Goal: Task Accomplishment & Management: Use online tool/utility

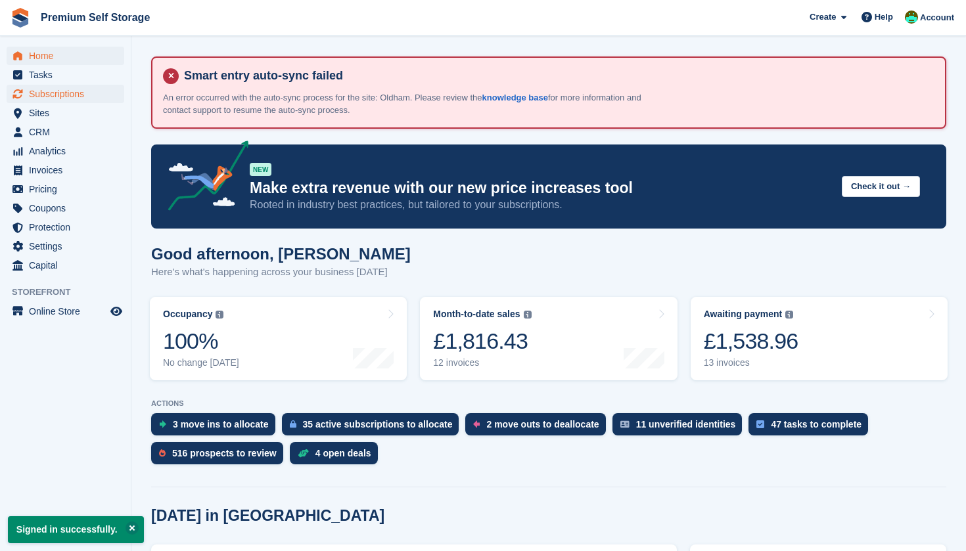
click at [84, 96] on span "Subscriptions" at bounding box center [68, 94] width 79 height 18
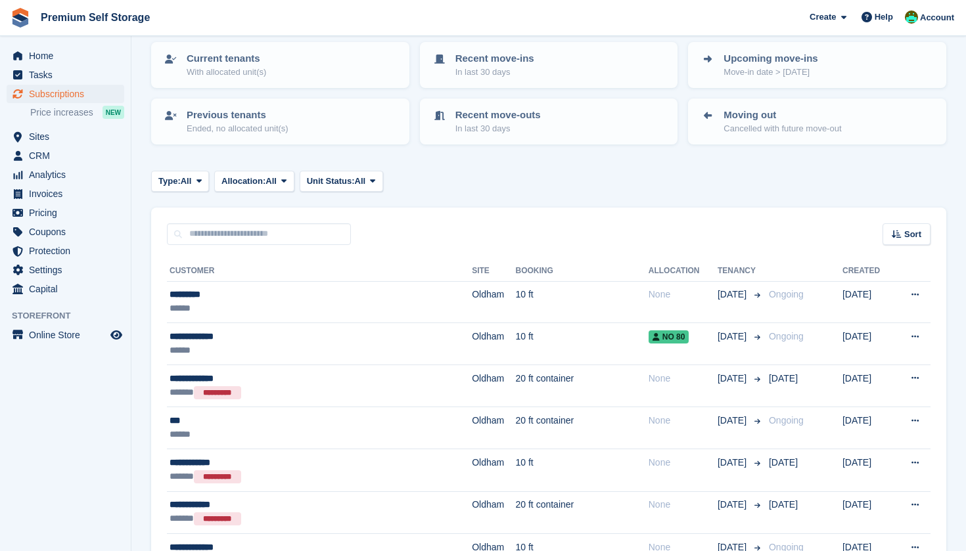
scroll to position [170, 0]
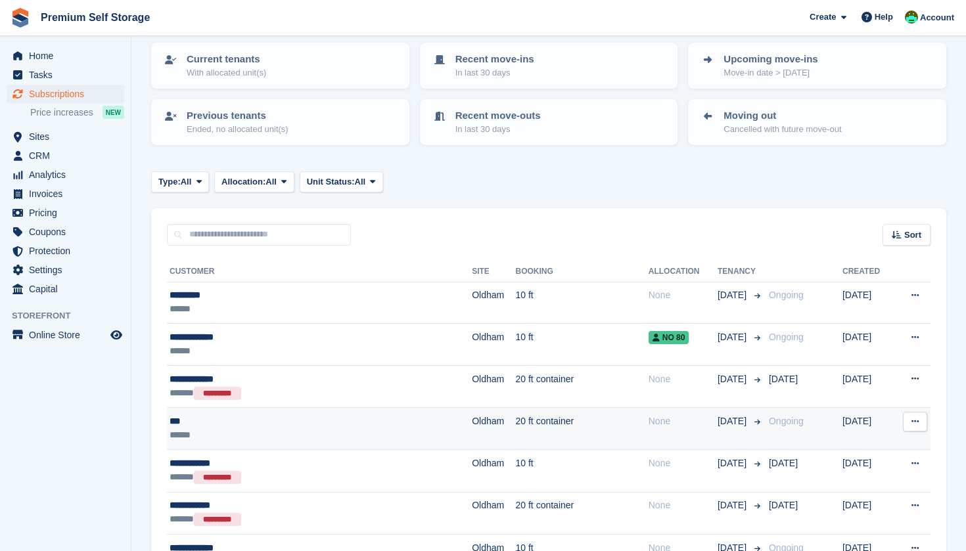
click at [261, 425] on div "***" at bounding box center [281, 422] width 223 height 14
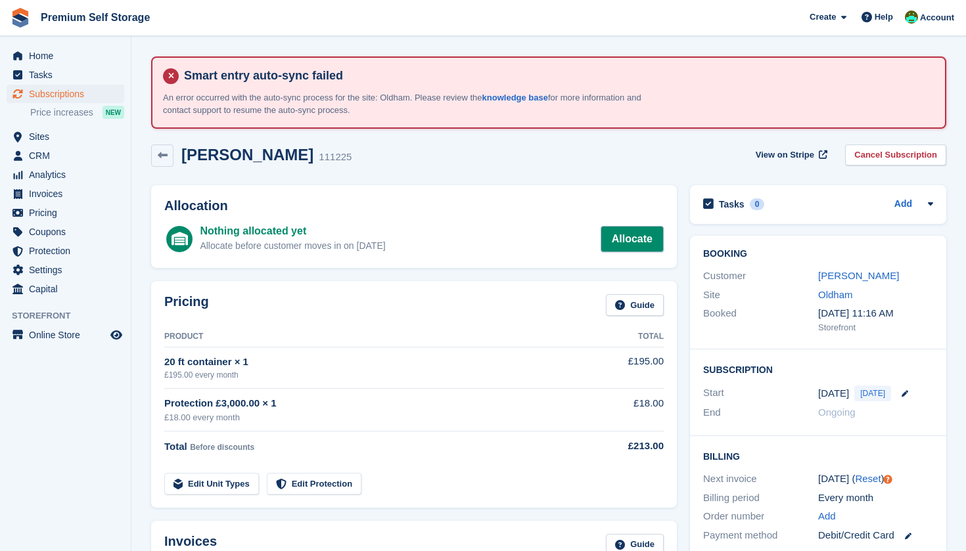
click at [639, 229] on link "Allocate" at bounding box center [632, 239] width 63 height 26
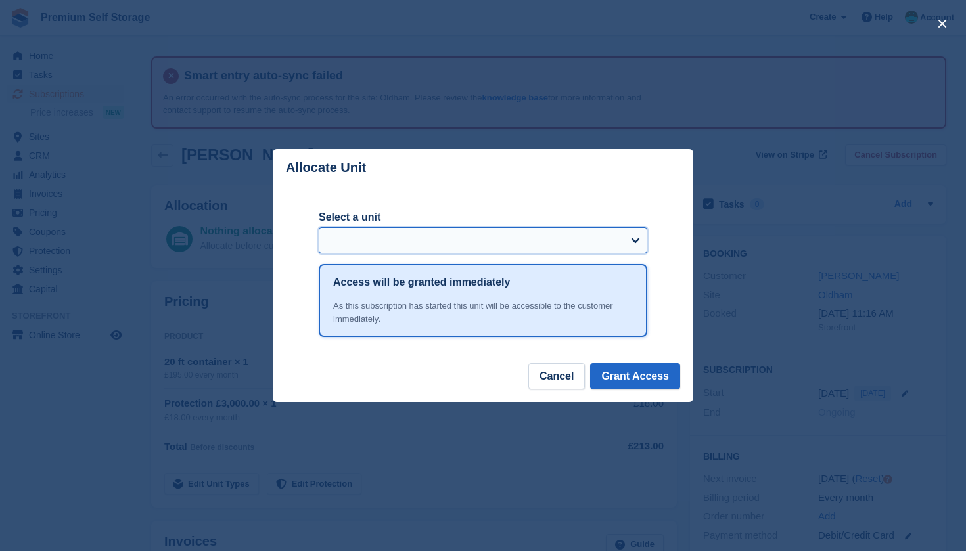
click at [490, 241] on select "Select a unit" at bounding box center [483, 240] width 329 height 26
click at [585, 253] on select "Select a unit" at bounding box center [483, 240] width 329 height 26
click at [589, 231] on select "Select a unit" at bounding box center [483, 240] width 329 height 26
click at [624, 241] on select "Select a unit" at bounding box center [483, 240] width 329 height 26
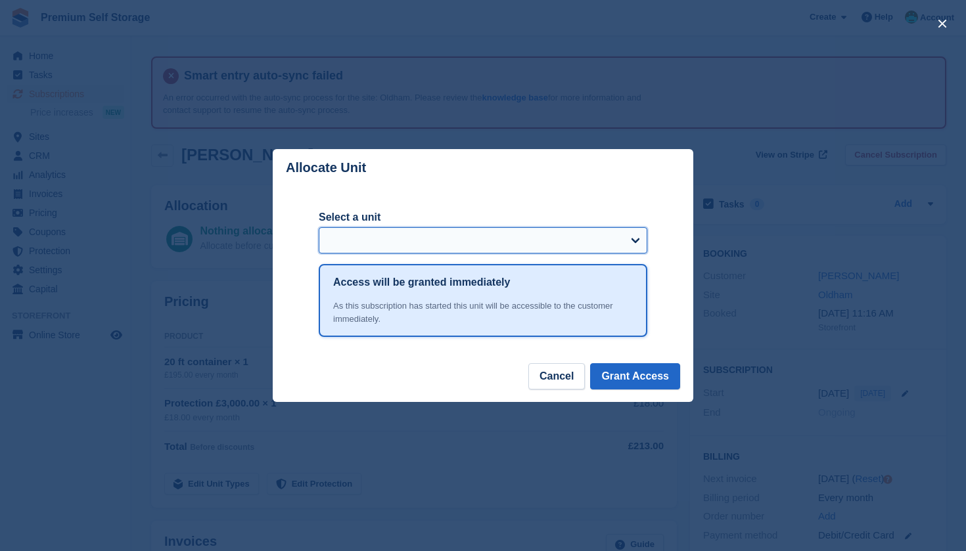
click at [624, 241] on select "Select a unit" at bounding box center [483, 240] width 329 height 26
click at [421, 242] on select "Select a unit" at bounding box center [483, 240] width 329 height 26
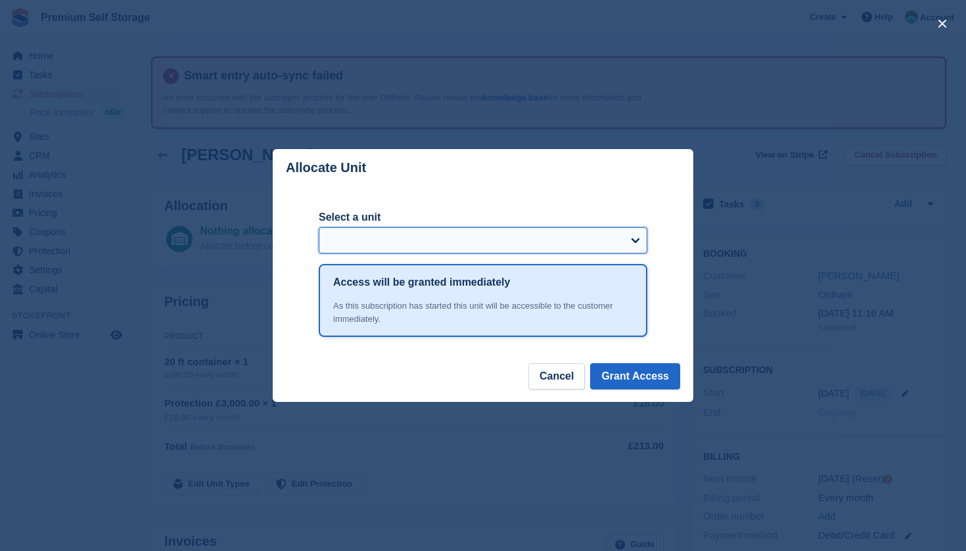
click at [421, 242] on select "Select a unit" at bounding box center [483, 240] width 329 height 26
click at [628, 237] on select "Select a unit" at bounding box center [483, 240] width 329 height 26
click at [555, 379] on button "Cancel" at bounding box center [556, 376] width 57 height 26
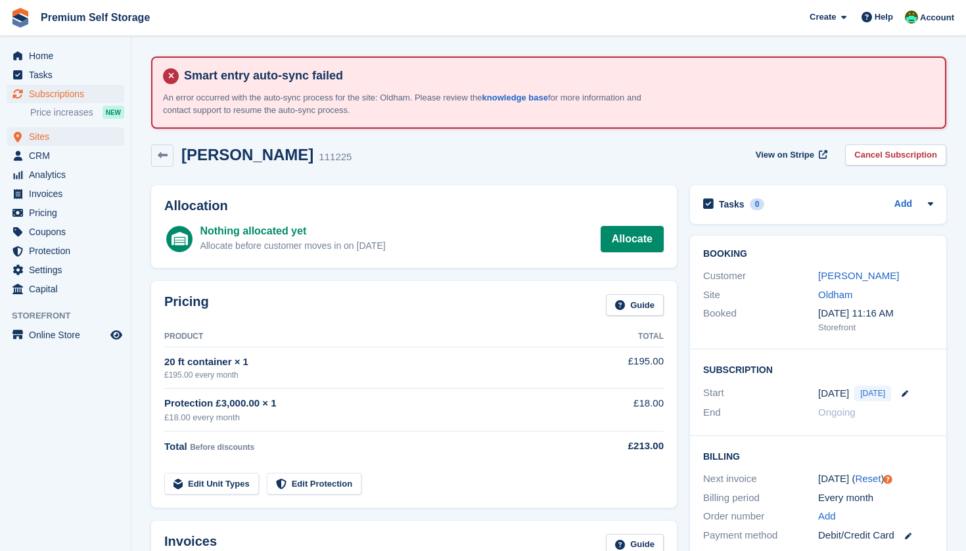
click at [51, 137] on span "Sites" at bounding box center [68, 136] width 79 height 18
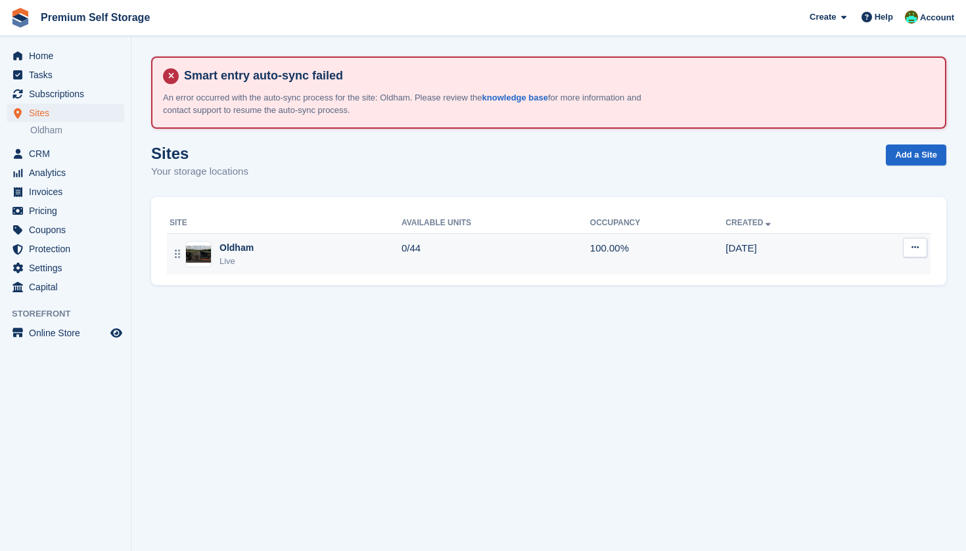
click at [261, 251] on div "Oldham Live" at bounding box center [286, 254] width 232 height 27
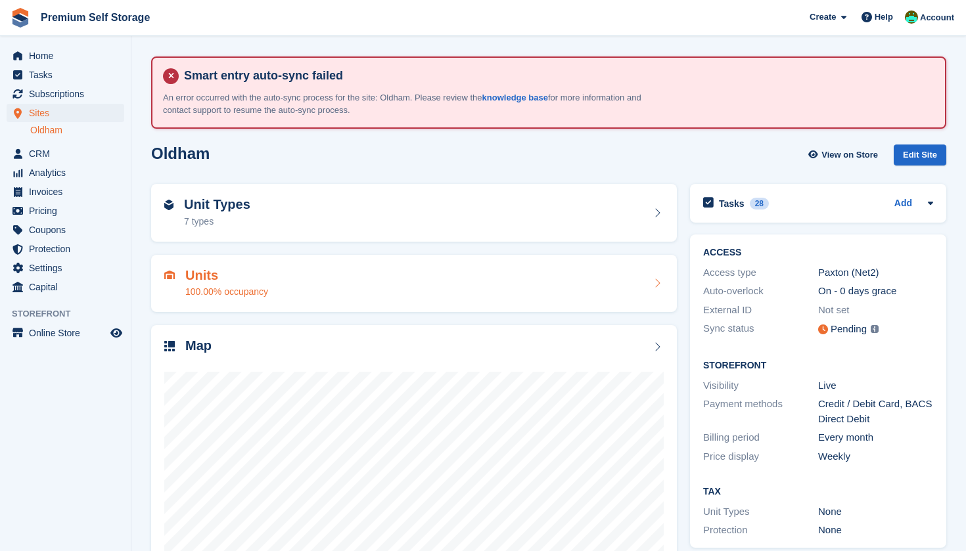
click at [373, 277] on div "Units 100.00% occupancy" at bounding box center [413, 284] width 499 height 32
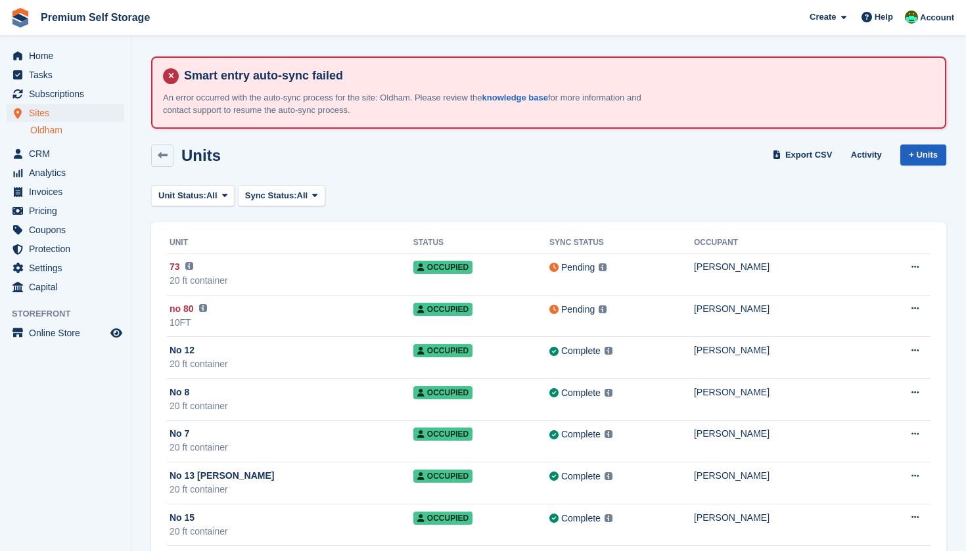
click at [927, 154] on link "+ Units" at bounding box center [923, 156] width 46 height 22
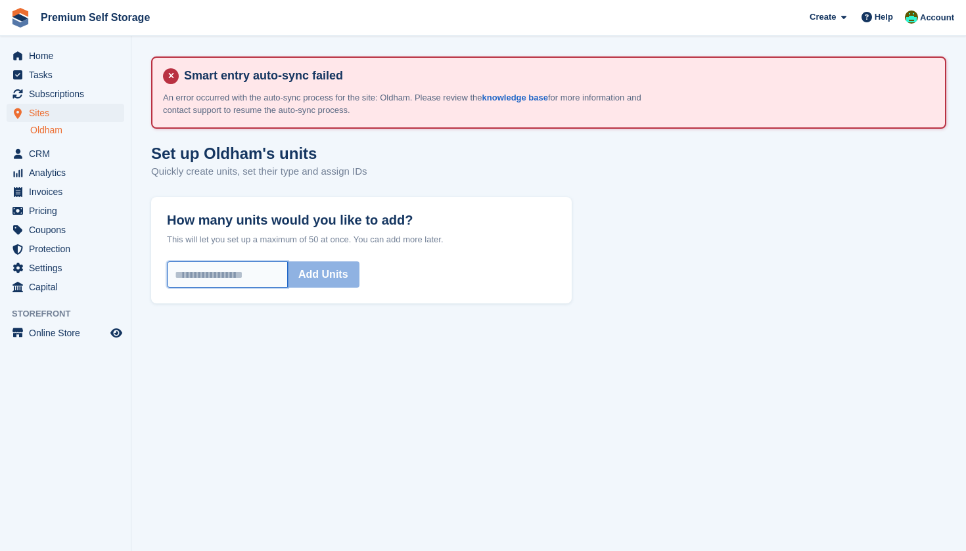
click at [241, 272] on input "How many units would you like to add?" at bounding box center [227, 275] width 121 height 26
type input "*"
click at [345, 272] on button "Add Units" at bounding box center [323, 275] width 72 height 26
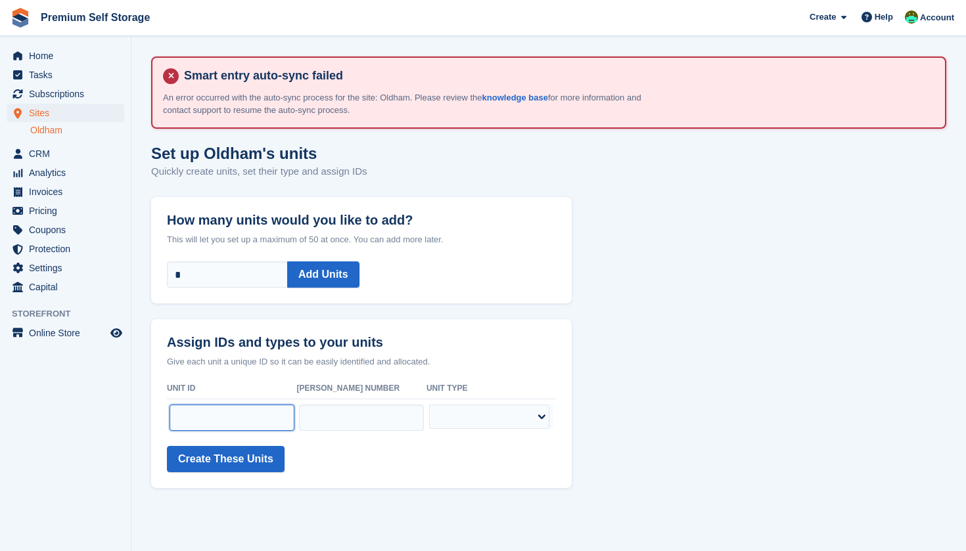
click at [211, 426] on input "text" at bounding box center [232, 418] width 125 height 26
type input "*****"
select select "*****"
click at [272, 462] on button "Create These Units" at bounding box center [226, 459] width 118 height 26
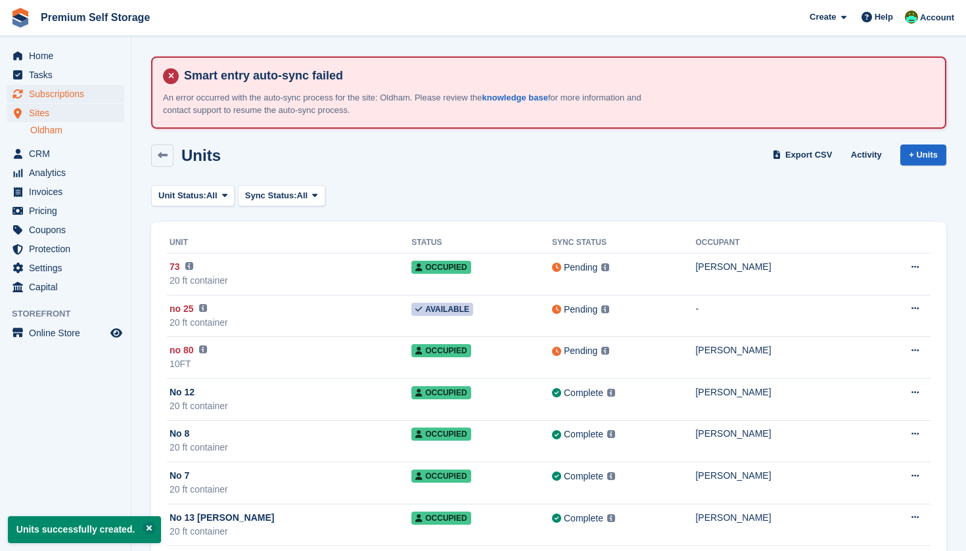
click at [74, 85] on span "Subscriptions" at bounding box center [68, 94] width 79 height 18
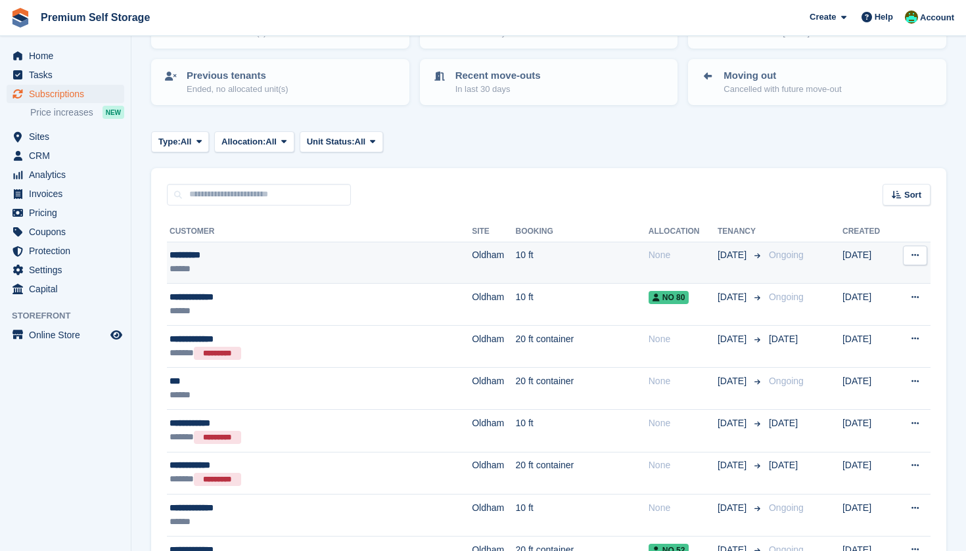
scroll to position [237, 0]
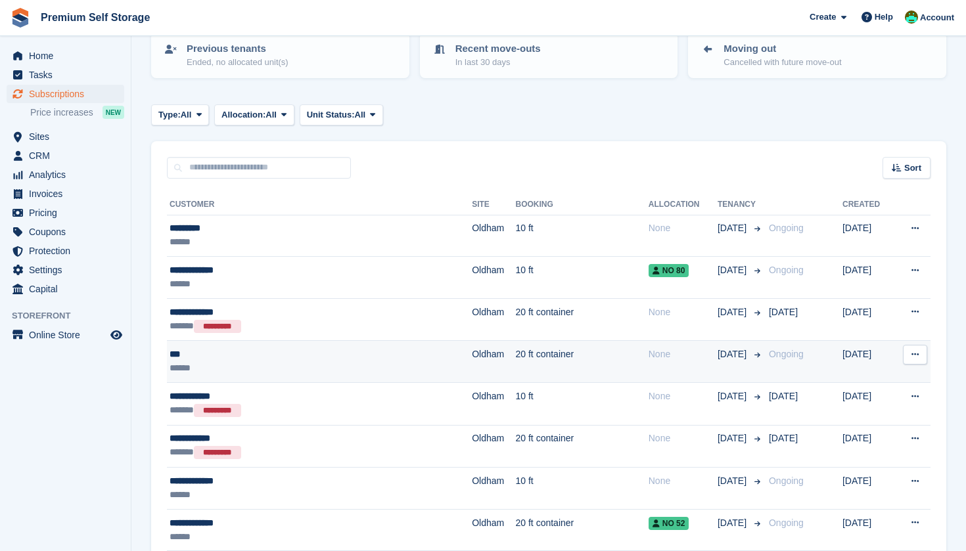
click at [218, 354] on div "***" at bounding box center [281, 355] width 223 height 14
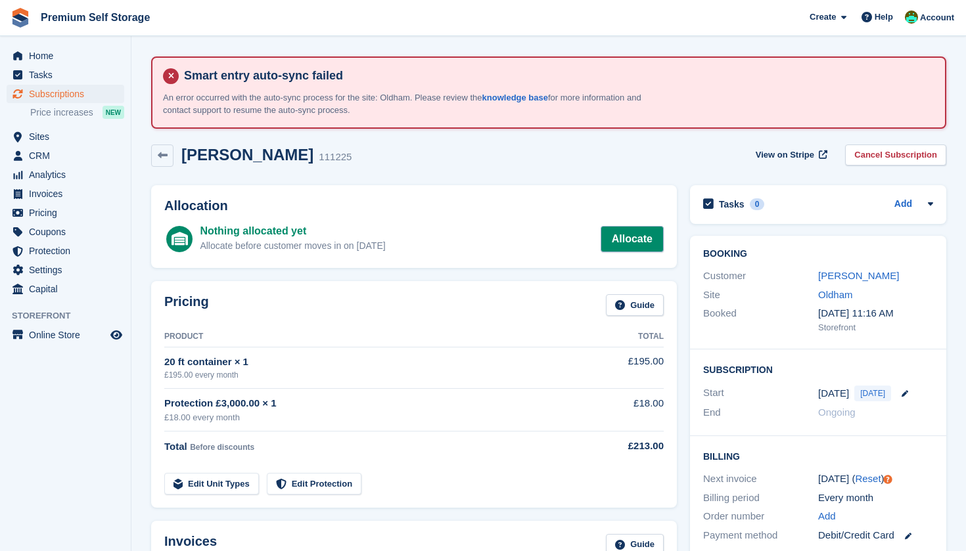
click at [634, 241] on link "Allocate" at bounding box center [632, 239] width 63 height 26
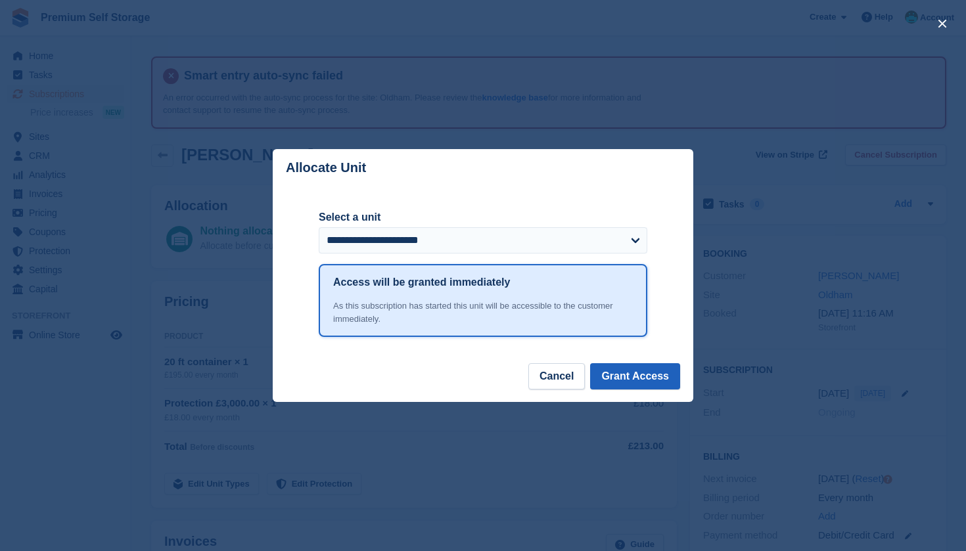
click at [656, 379] on button "Grant Access" at bounding box center [635, 376] width 90 height 26
